Goal: Transaction & Acquisition: Purchase product/service

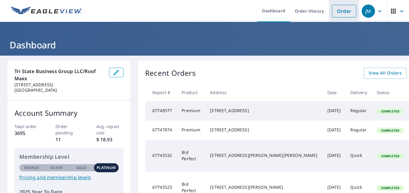
click at [338, 11] on link "Order" at bounding box center [344, 11] width 24 height 13
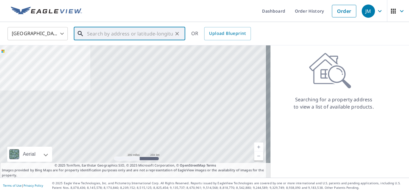
click at [108, 30] on input "text" at bounding box center [130, 33] width 86 height 17
paste input "[STREET_ADDRESS]"
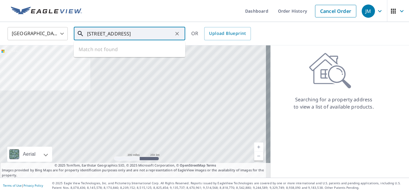
scroll to position [0, 18]
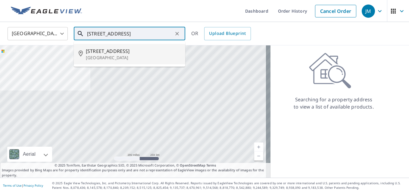
click at [117, 56] on p "[GEOGRAPHIC_DATA]" at bounding box center [133, 58] width 95 height 6
type input "[STREET_ADDRESS]"
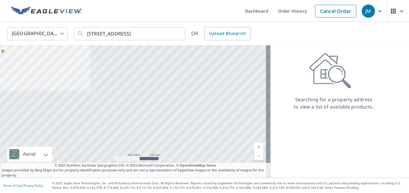
scroll to position [0, 0]
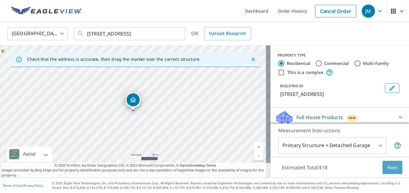
click at [386, 171] on button "Next" at bounding box center [392, 168] width 20 height 14
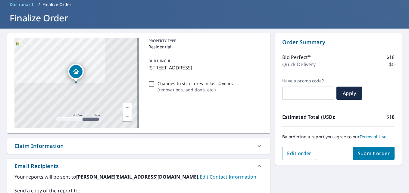
scroll to position [60, 0]
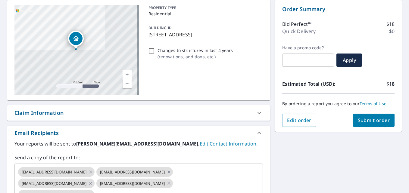
click at [51, 113] on div "Claim Information" at bounding box center [38, 113] width 49 height 8
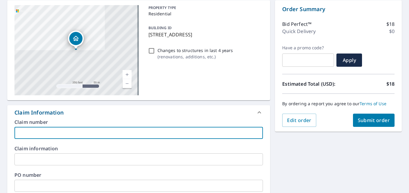
click at [54, 132] on input "text" at bounding box center [138, 133] width 248 height 12
click at [55, 132] on input "text" at bounding box center [138, 133] width 248 height 12
type input "[PERSON_NAME]"
click at [363, 124] on button "Submit order" at bounding box center [374, 120] width 42 height 13
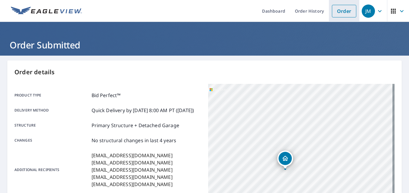
click at [342, 14] on link "Order" at bounding box center [344, 11] width 24 height 13
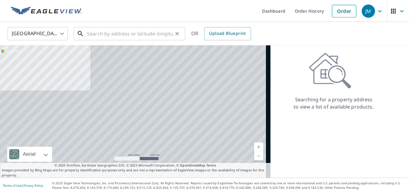
click at [145, 33] on input "text" at bounding box center [130, 33] width 86 height 17
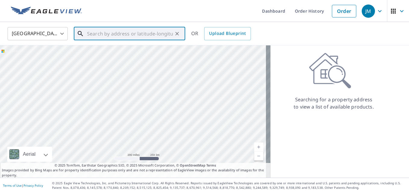
paste input "[STREET_ADDRESS]"
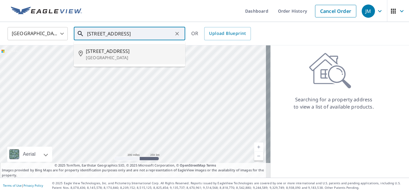
click at [107, 50] on span "[STREET_ADDRESS]" at bounding box center [133, 51] width 95 height 7
type input "[STREET_ADDRESS]"
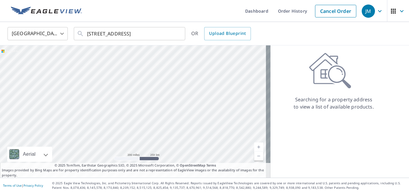
scroll to position [0, 0]
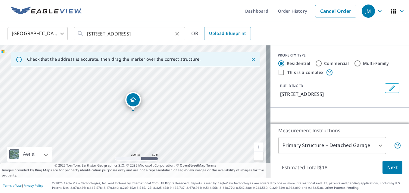
click at [178, 32] on icon "Clear" at bounding box center [177, 34] width 6 height 6
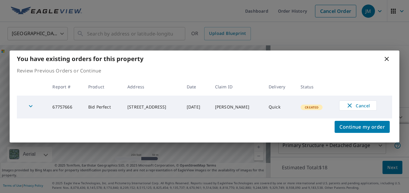
click at [385, 59] on icon at bounding box center [386, 58] width 7 height 7
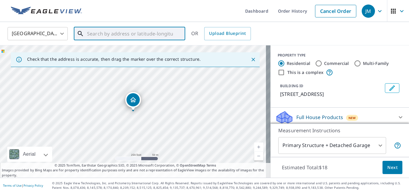
click at [127, 33] on input "text" at bounding box center [130, 33] width 86 height 17
paste input "[STREET_ADDRESS]"
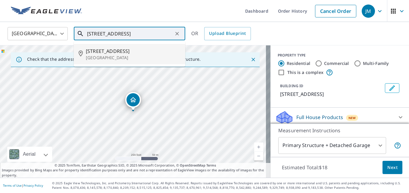
click at [121, 57] on p "[GEOGRAPHIC_DATA]" at bounding box center [133, 58] width 95 height 6
type input "[STREET_ADDRESS]"
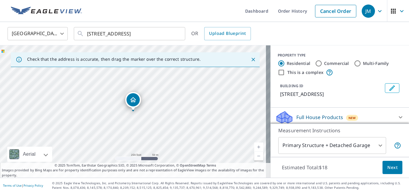
scroll to position [0, 0]
click at [382, 166] on button "Next" at bounding box center [392, 168] width 20 height 14
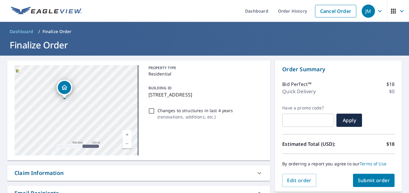
click at [52, 175] on div "Claim Information" at bounding box center [38, 173] width 49 height 8
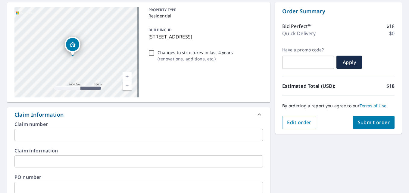
scroll to position [60, 0]
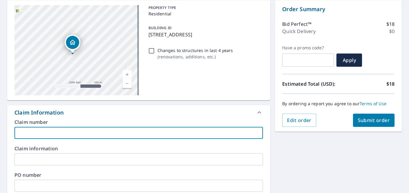
click at [62, 130] on input "text" at bounding box center [138, 133] width 248 height 12
type input "[PERSON_NAME]"
click at [365, 117] on button "Submit order" at bounding box center [374, 120] width 42 height 13
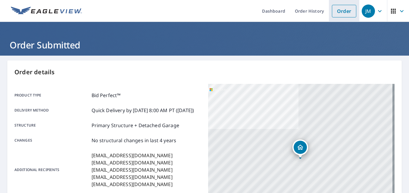
click at [339, 8] on link "Order" at bounding box center [344, 11] width 24 height 13
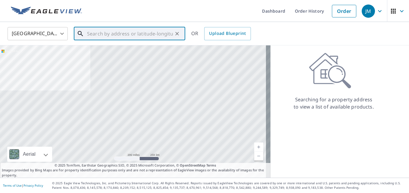
click at [133, 31] on input "text" at bounding box center [130, 33] width 86 height 17
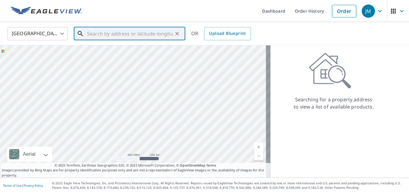
paste input "[STREET_ADDRESS]"
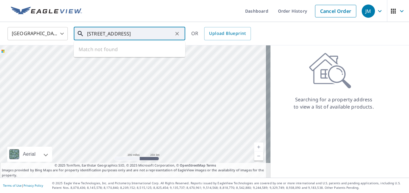
scroll to position [0, 9]
click at [111, 52] on span "[STREET_ADDRESS]" at bounding box center [133, 51] width 95 height 7
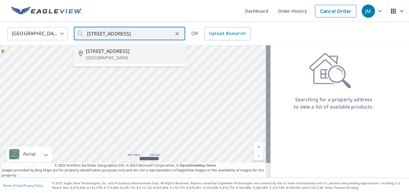
type input "[STREET_ADDRESS]"
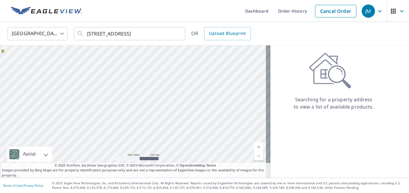
scroll to position [0, 0]
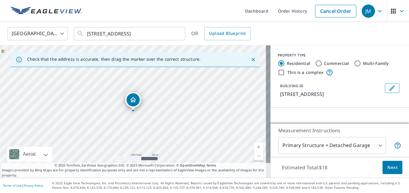
click at [387, 165] on span "Next" at bounding box center [392, 168] width 10 height 8
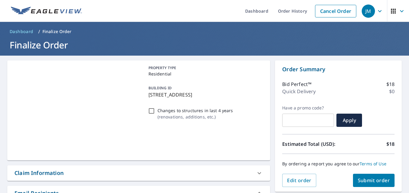
click at [25, 175] on div "Claim Information" at bounding box center [38, 173] width 49 height 8
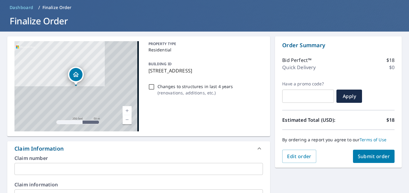
scroll to position [30, 0]
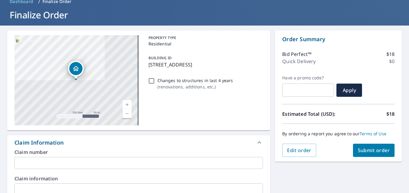
click at [52, 164] on input "text" at bounding box center [138, 163] width 248 height 12
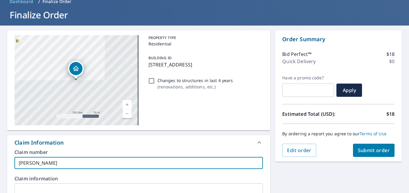
type input "[PERSON_NAME]"
click at [366, 150] on span "Submit order" at bounding box center [374, 150] width 32 height 7
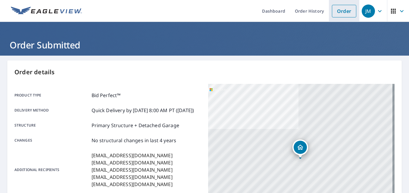
click at [341, 9] on link "Order" at bounding box center [344, 11] width 24 height 13
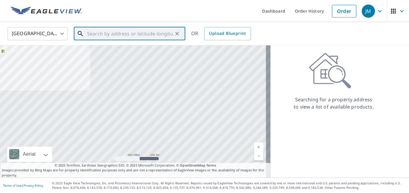
click at [129, 34] on input "text" at bounding box center [130, 33] width 86 height 17
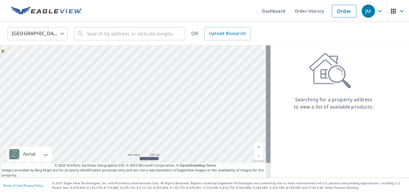
click at [120, 20] on ul "Dashboard Order History Order" at bounding box center [222, 11] width 274 height 22
click at [120, 34] on input "text" at bounding box center [130, 33] width 86 height 17
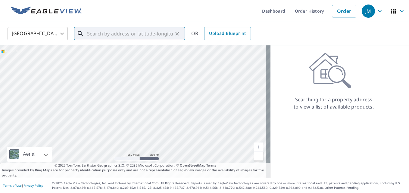
paste input "[STREET_ADDRESS]"
click at [120, 34] on input "[STREET_ADDRESS]" at bounding box center [130, 33] width 86 height 17
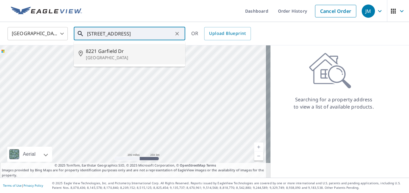
click at [117, 51] on span "8221 Garfield Dr" at bounding box center [133, 51] width 95 height 7
type input "[GEOGRAPHIC_DATA][PERSON_NAME]"
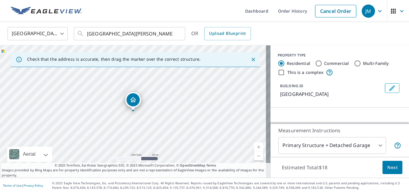
click at [387, 170] on span "Next" at bounding box center [392, 168] width 10 height 8
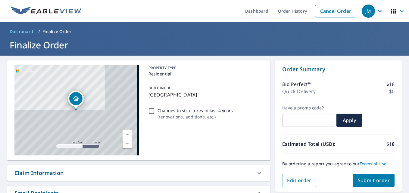
click at [37, 175] on div "Claim Information" at bounding box center [38, 173] width 49 height 8
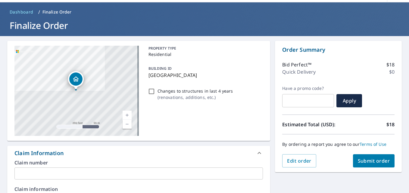
scroll to position [30, 0]
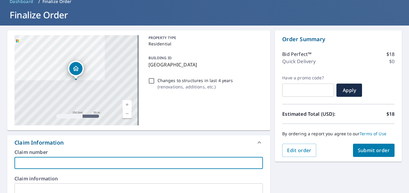
click at [73, 164] on input "text" at bounding box center [138, 163] width 248 height 12
click at [56, 165] on input "text" at bounding box center [138, 163] width 248 height 12
type input "Heitzerater"
click at [373, 152] on span "Submit order" at bounding box center [374, 150] width 32 height 7
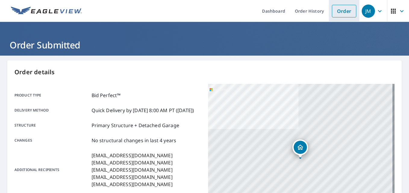
drag, startPoint x: 343, startPoint y: 14, endPoint x: 336, endPoint y: 13, distance: 7.0
click at [343, 14] on link "Order" at bounding box center [344, 11] width 24 height 13
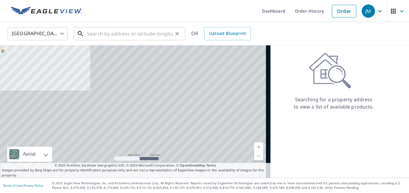
click at [124, 36] on input "text" at bounding box center [130, 33] width 86 height 17
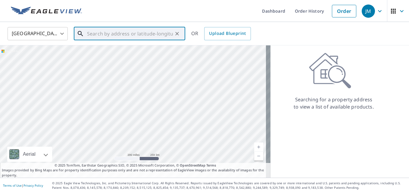
paste input "[STREET_ADDRESS]"
type input "[STREET_ADDRESS]"
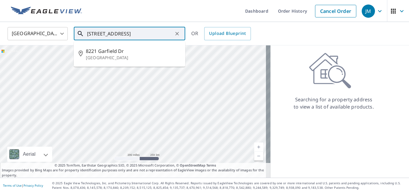
click at [178, 34] on icon "Clear" at bounding box center [177, 34] width 4 height 4
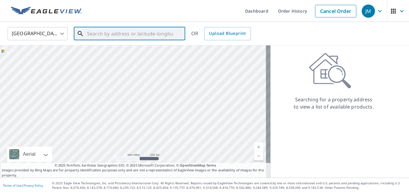
click at [139, 34] on input "text" at bounding box center [130, 33] width 86 height 17
paste input "[STREET_ADDRESS]"
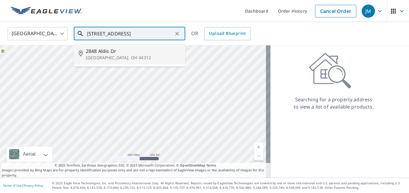
click at [120, 57] on p "[GEOGRAPHIC_DATA], OH 44312" at bounding box center [133, 58] width 95 height 6
type input "[STREET_ADDRESS][PERSON_NAME]"
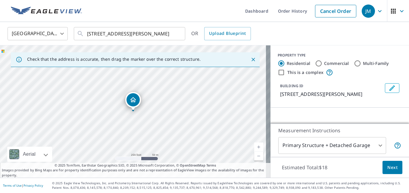
click at [382, 166] on button "Next" at bounding box center [392, 168] width 20 height 14
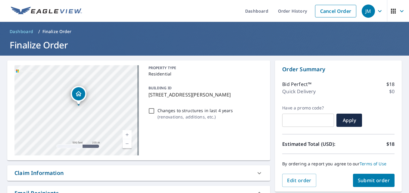
click at [37, 174] on div "Claim Information" at bounding box center [38, 173] width 49 height 8
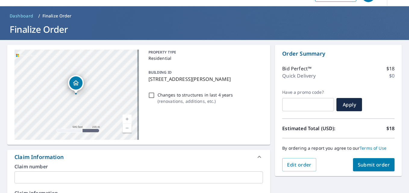
scroll to position [30, 0]
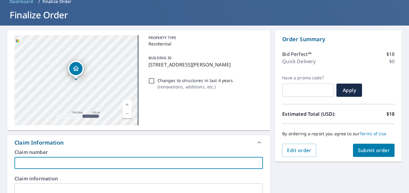
drag, startPoint x: 55, startPoint y: 162, endPoint x: 53, endPoint y: 165, distance: 4.3
click at [55, 162] on input "text" at bounding box center [138, 163] width 248 height 12
type input "[PERSON_NAME]"
click at [374, 149] on span "Submit order" at bounding box center [374, 150] width 32 height 7
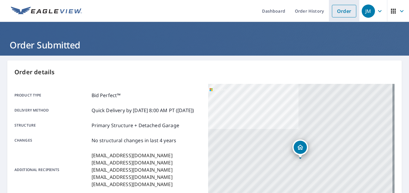
click at [339, 17] on link "Order" at bounding box center [344, 11] width 24 height 13
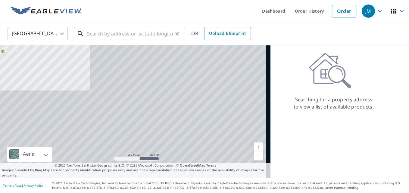
click at [148, 36] on input "text" at bounding box center [130, 33] width 86 height 17
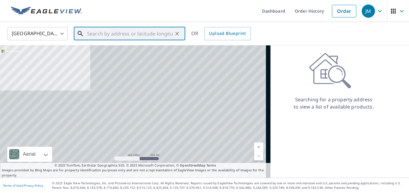
paste input "[STREET_ADDRESS][PERSON_NAME]"
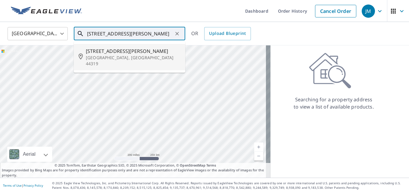
click at [123, 55] on p "[GEOGRAPHIC_DATA], [GEOGRAPHIC_DATA] 44319" at bounding box center [133, 61] width 95 height 12
type input "[STREET_ADDRESS][PERSON_NAME]"
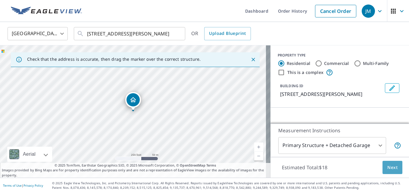
click at [387, 169] on span "Next" at bounding box center [392, 168] width 10 height 8
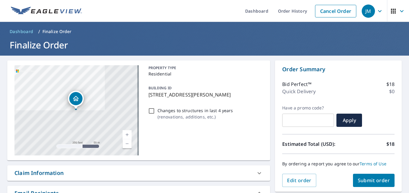
click at [36, 173] on div "Claim Information" at bounding box center [38, 173] width 49 height 8
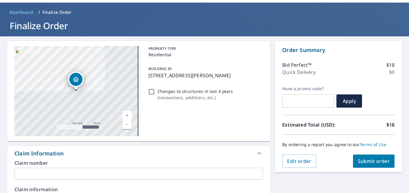
scroll to position [30, 0]
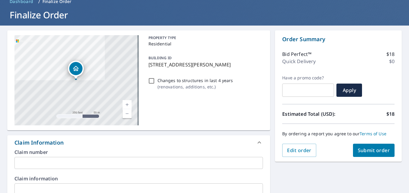
click at [61, 165] on input "text" at bounding box center [138, 163] width 248 height 12
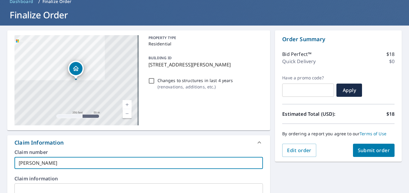
type input "[PERSON_NAME]"
click at [354, 146] on button "Submit order" at bounding box center [374, 150] width 42 height 13
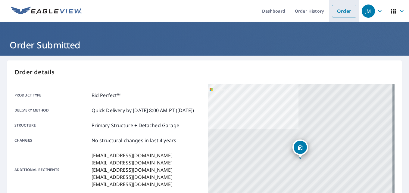
click at [337, 11] on link "Order" at bounding box center [344, 11] width 24 height 13
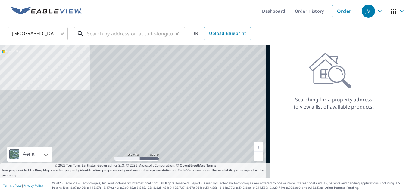
click at [160, 31] on input "text" at bounding box center [130, 33] width 86 height 17
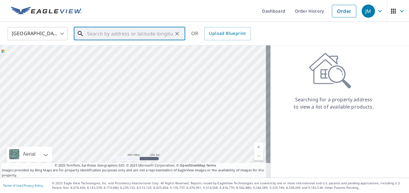
paste input "[STREET_ADDRESS][PERSON_NAME]"
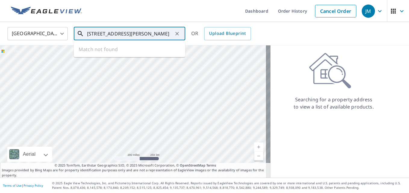
drag, startPoint x: 160, startPoint y: 31, endPoint x: 159, endPoint y: 39, distance: 8.0
click at [160, 35] on input "[STREET_ADDRESS][PERSON_NAME]" at bounding box center [130, 33] width 86 height 17
click at [136, 51] on span "[STREET_ADDRESS][PERSON_NAME]" at bounding box center [133, 51] width 95 height 7
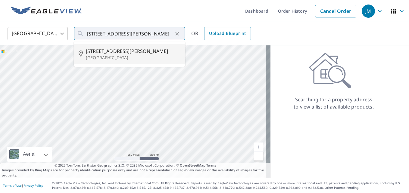
type input "[STREET_ADDRESS][PERSON_NAME]"
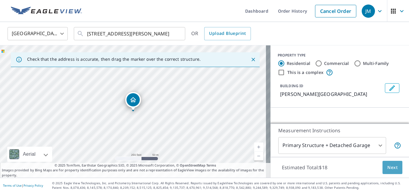
click at [389, 167] on span "Next" at bounding box center [392, 168] width 10 height 8
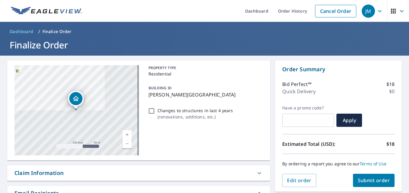
drag, startPoint x: 48, startPoint y: 171, endPoint x: 51, endPoint y: 176, distance: 5.9
click at [48, 172] on div "Claim Information" at bounding box center [38, 173] width 49 height 8
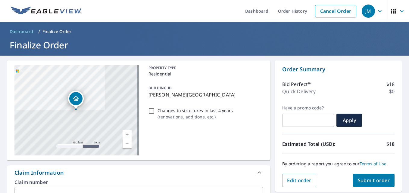
drag, startPoint x: 51, startPoint y: 186, endPoint x: 51, endPoint y: 189, distance: 3.3
click at [51, 186] on div "Claim number ​" at bounding box center [138, 189] width 248 height 19
click at [51, 190] on input "text" at bounding box center [138, 193] width 248 height 12
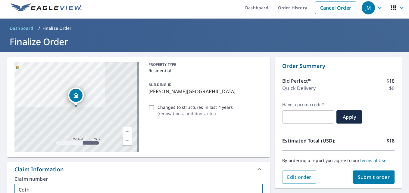
type input "Coth"
click at [366, 177] on span "Submit order" at bounding box center [374, 177] width 32 height 7
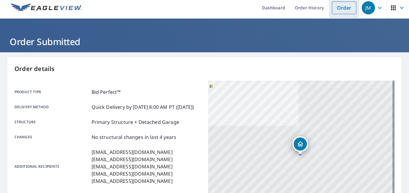
click at [346, 9] on link "Order" at bounding box center [344, 8] width 24 height 13
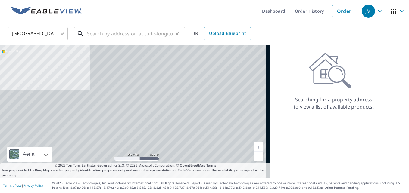
click at [109, 33] on input "text" at bounding box center [130, 33] width 86 height 17
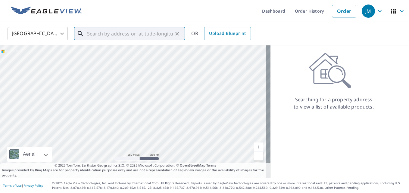
paste input "[STREET_ADDRESS]"
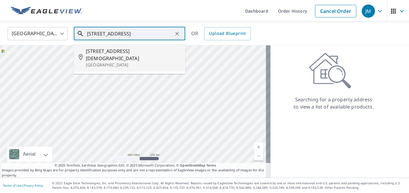
click at [107, 53] on span "[STREET_ADDRESS][DEMOGRAPHIC_DATA]" at bounding box center [133, 55] width 95 height 14
type input "[STREET_ADDRESS]"
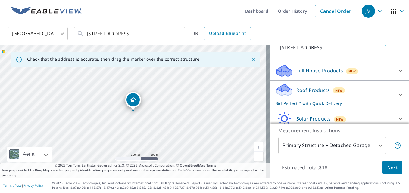
scroll to position [60, 0]
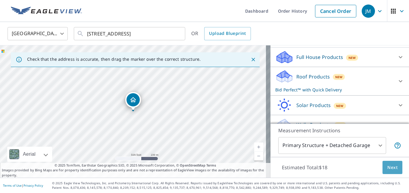
click at [389, 167] on span "Next" at bounding box center [392, 168] width 10 height 8
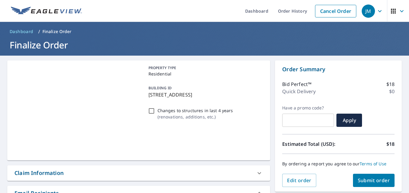
click at [52, 173] on div "Claim Information" at bounding box center [38, 173] width 49 height 8
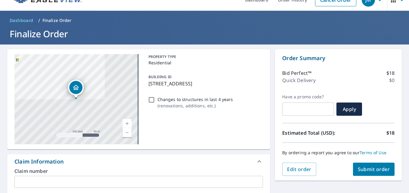
scroll to position [30, 0]
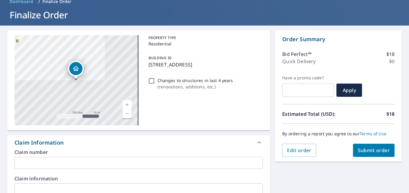
click at [65, 162] on input "text" at bounding box center [138, 163] width 248 height 12
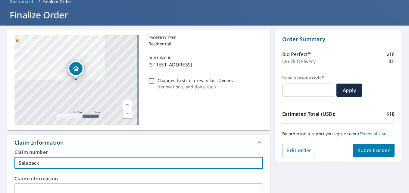
type input "Salapack"
click at [366, 149] on span "Submit order" at bounding box center [374, 150] width 32 height 7
